Goal: Navigation & Orientation: Find specific page/section

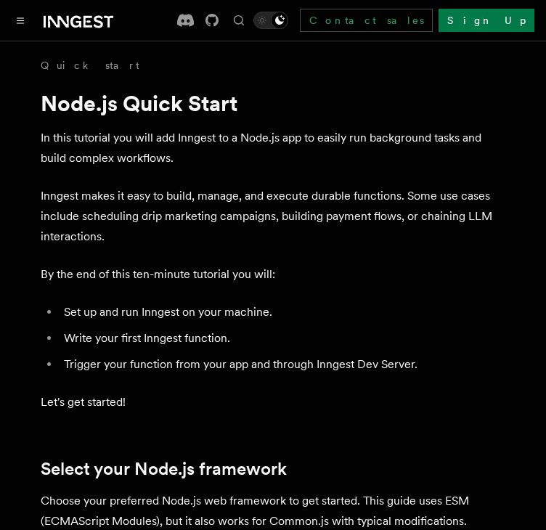
click at [21, 31] on div "Documentation Examples AgentKit Search... Ctrl+K Contact sales Sign Up" at bounding box center [273, 20] width 546 height 41
click at [17, 23] on icon "Toggle navigation" at bounding box center [20, 20] width 7 height 5
click at [23, 20] on icon "Toggle navigation" at bounding box center [20, 20] width 7 height 5
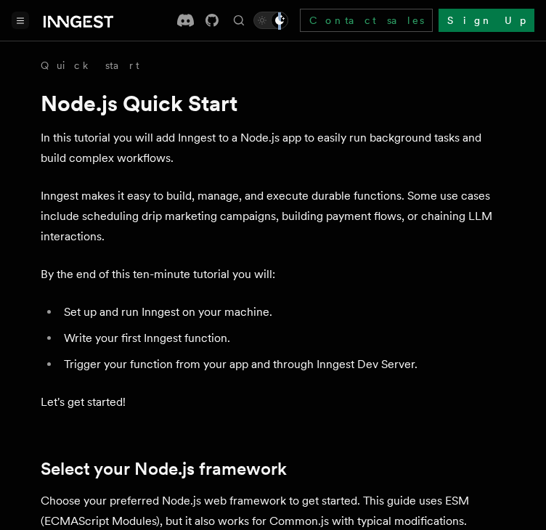
click at [23, 20] on icon "Toggle navigation" at bounding box center [20, 20] width 7 height 5
click at [97, 14] on icon at bounding box center [79, 21] width 70 height 17
